Goal: Find specific page/section: Find specific page/section

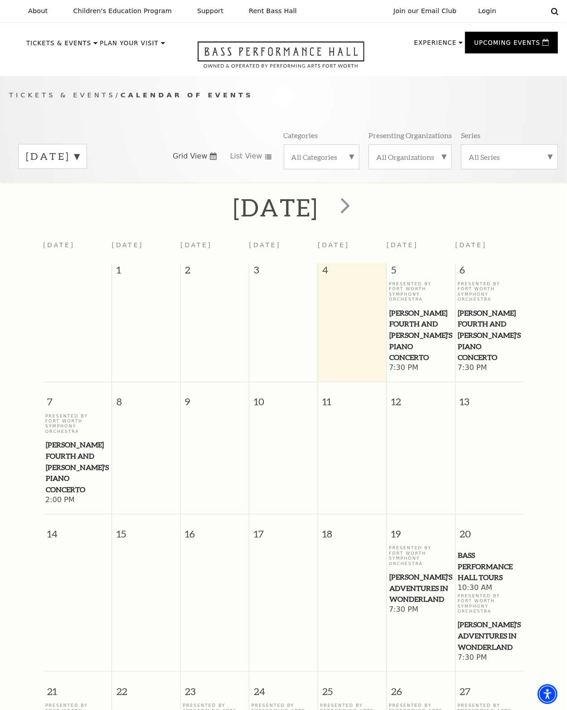
click at [557, 13] on icon at bounding box center [554, 11] width 8 height 8
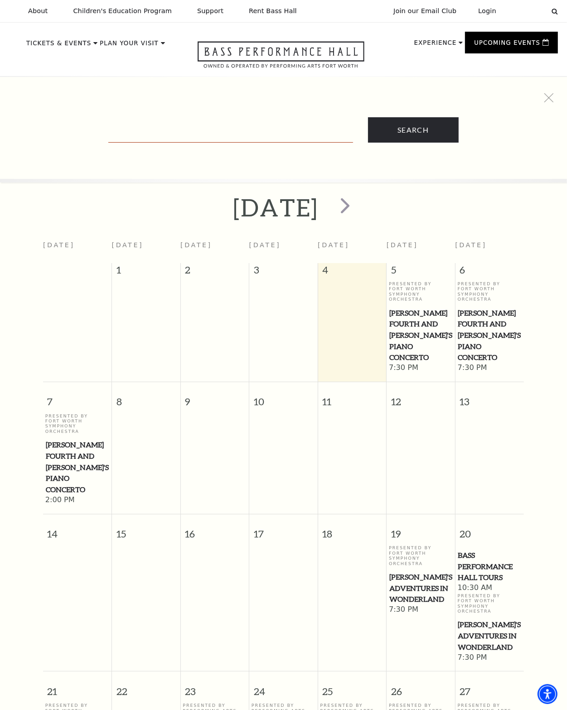
click at [163, 127] on input "Text field" at bounding box center [230, 133] width 245 height 19
type input "dome tour"
click at [368, 117] on input "Search" at bounding box center [413, 129] width 91 height 25
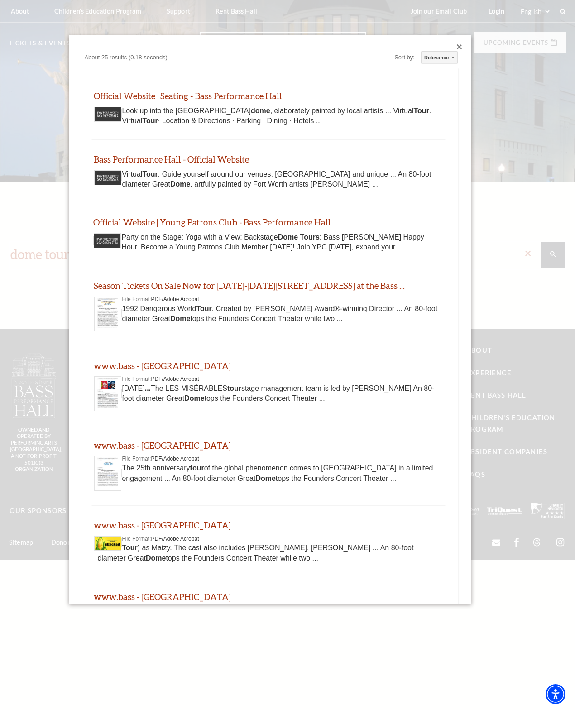
click at [281, 221] on link "Official Website | Young Patrons Club - Bass Performance Hall" at bounding box center [212, 222] width 238 height 10
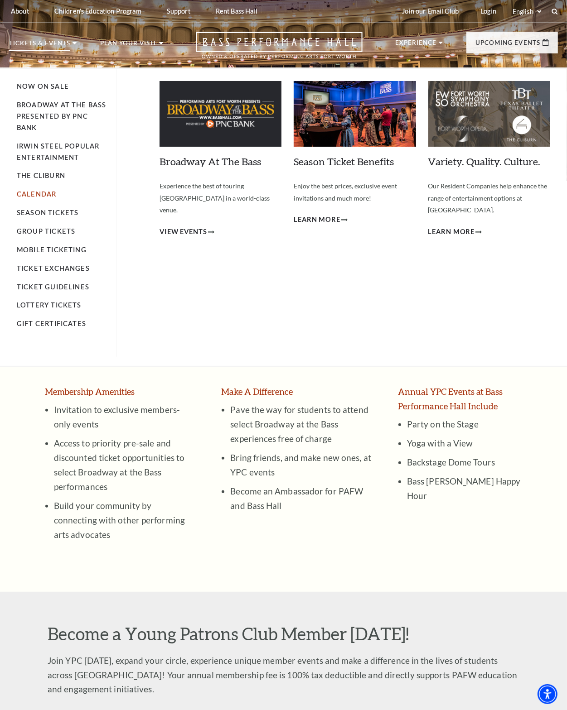
click at [37, 192] on link "Calendar" at bounding box center [36, 194] width 39 height 8
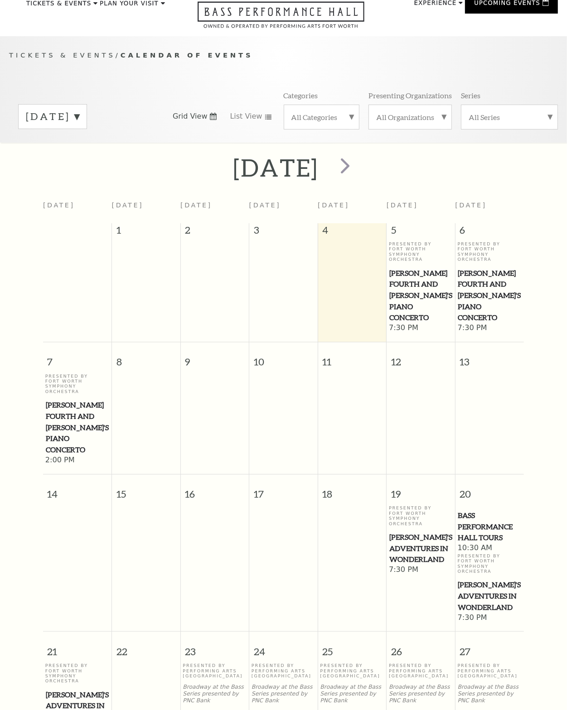
scroll to position [76, 0]
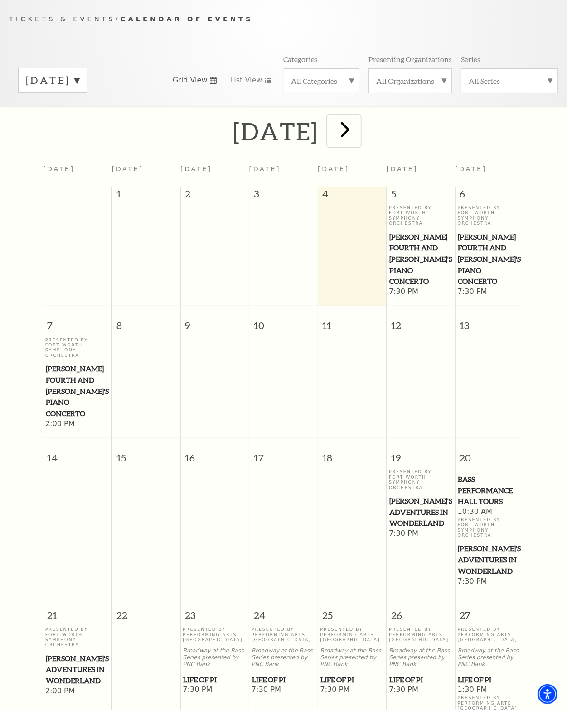
click at [358, 127] on span "next" at bounding box center [345, 129] width 26 height 26
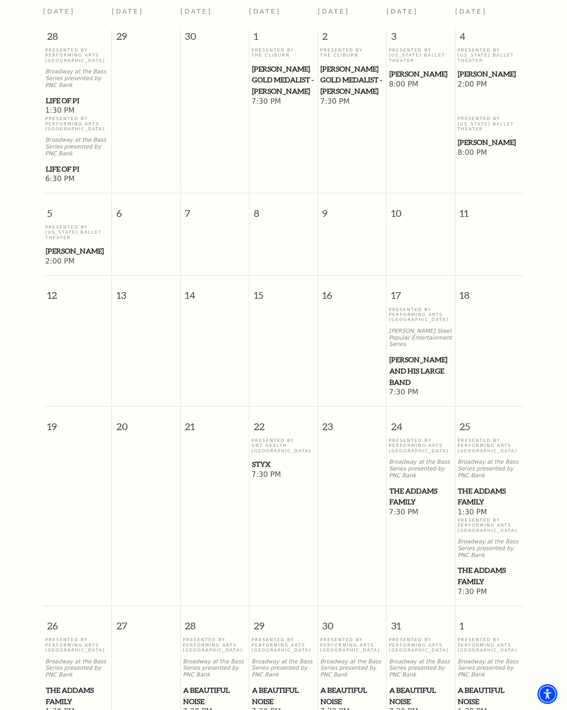
scroll to position [416, 0]
